Goal: Task Accomplishment & Management: Manage account settings

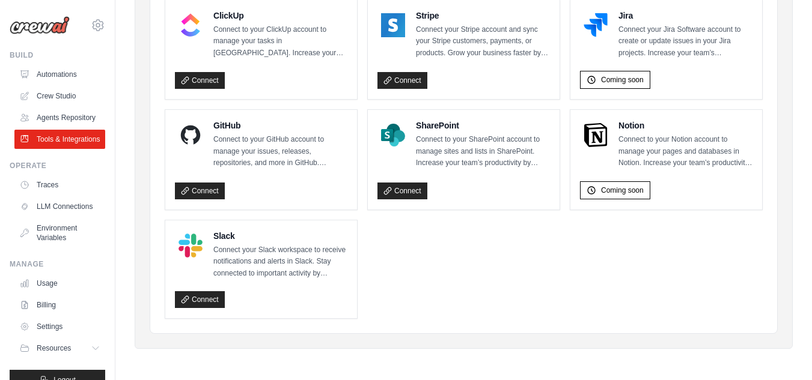
scroll to position [49, 0]
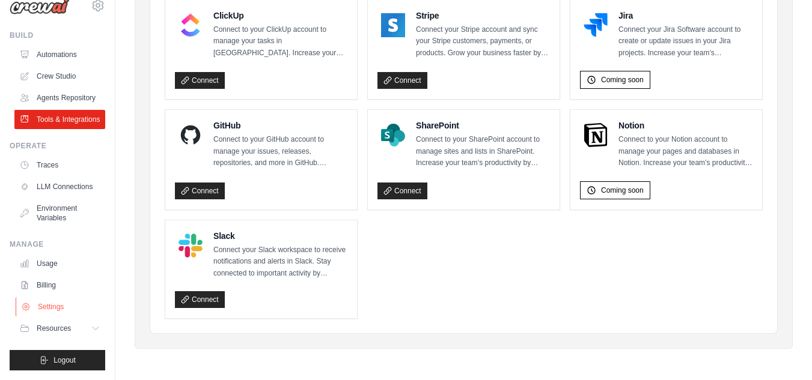
click at [88, 314] on link "Settings" at bounding box center [61, 307] width 91 height 19
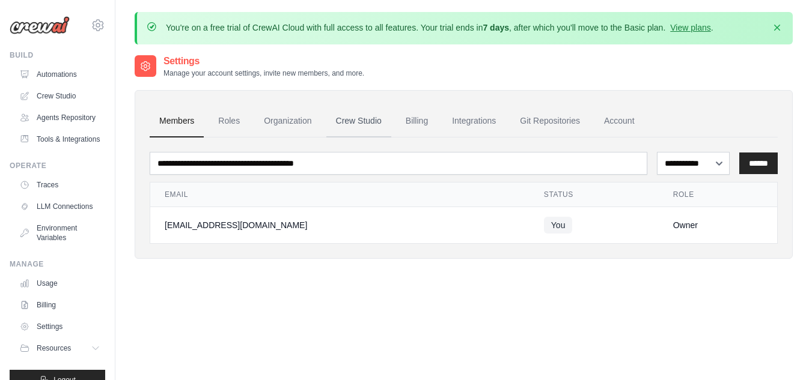
click at [353, 120] on link "Crew Studio" at bounding box center [358, 121] width 65 height 32
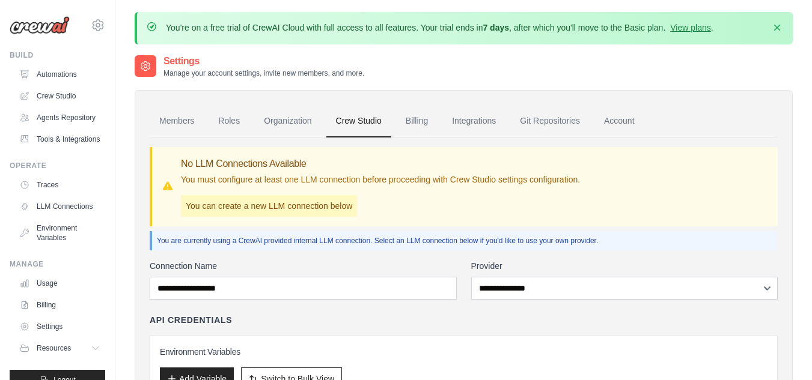
click at [591, 127] on ul "Members Roles Organization Crew Studio Billing Integrations Git Repositories Ac…" at bounding box center [464, 121] width 628 height 32
click at [618, 132] on link "Account" at bounding box center [619, 121] width 50 height 32
